Goal: Find contact information: Find contact information

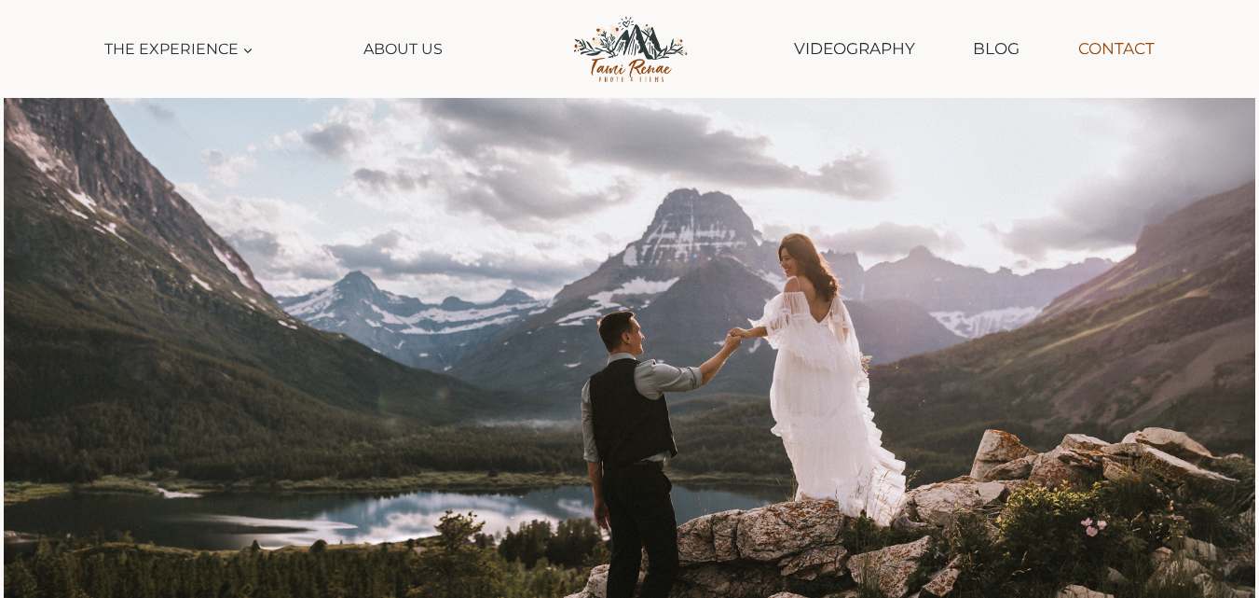
click at [1119, 43] on link "Contact" at bounding box center [1116, 49] width 95 height 48
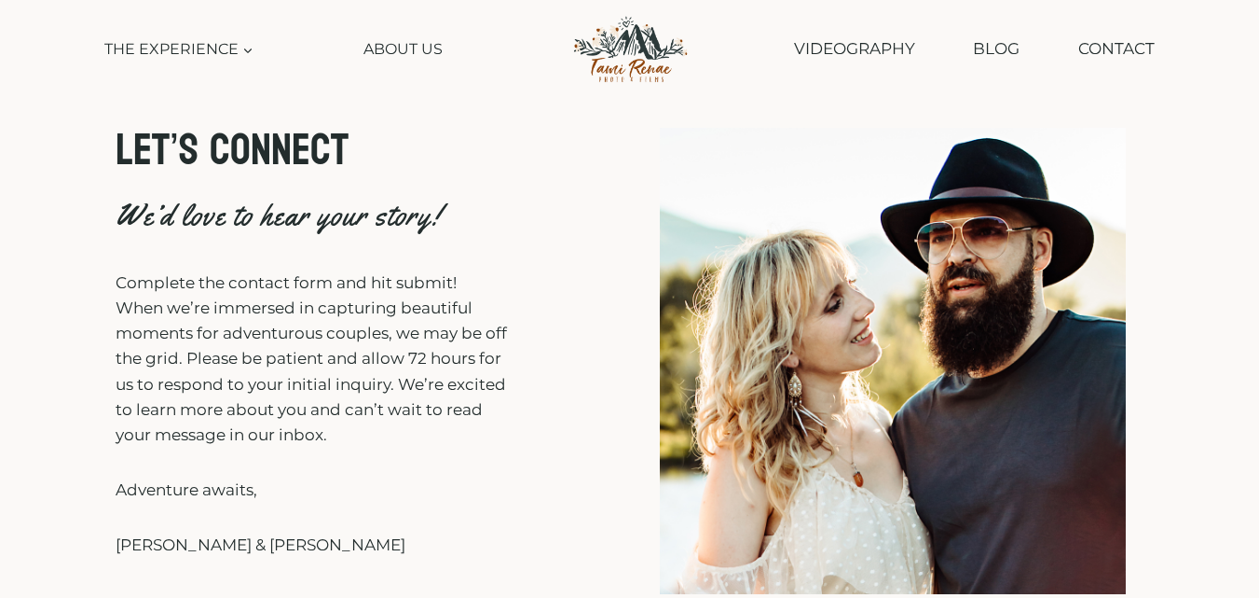
click at [1120, 43] on link "Contact" at bounding box center [1116, 49] width 95 height 48
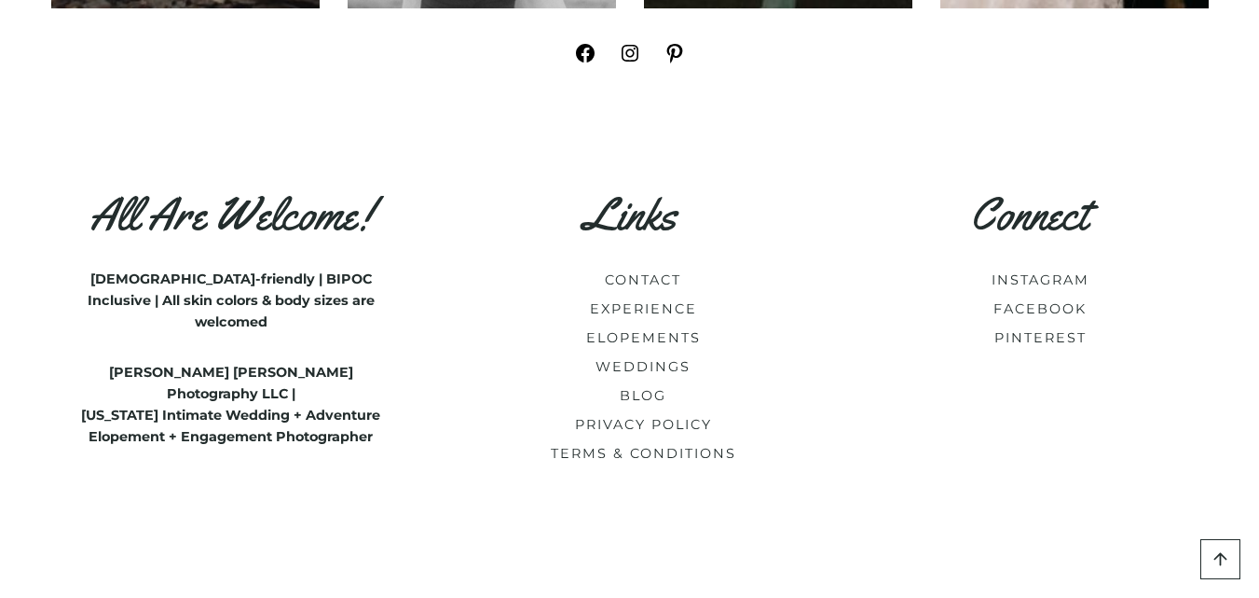
scroll to position [3233, 0]
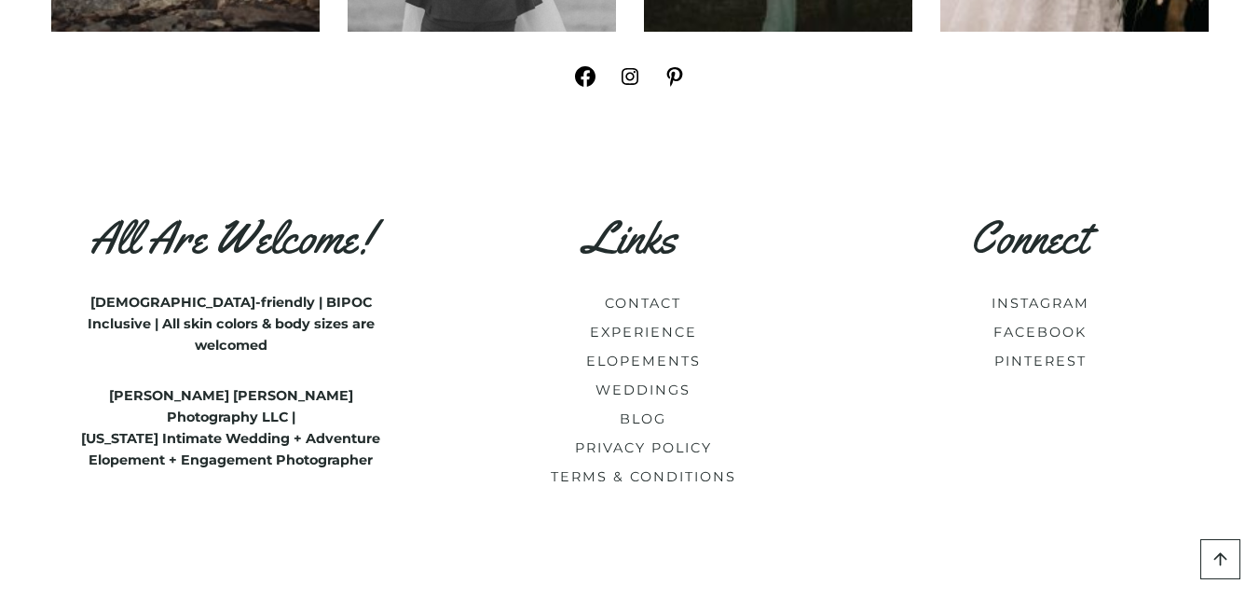
click at [587, 80] on icon at bounding box center [585, 76] width 21 height 21
